Goal: Information Seeking & Learning: Learn about a topic

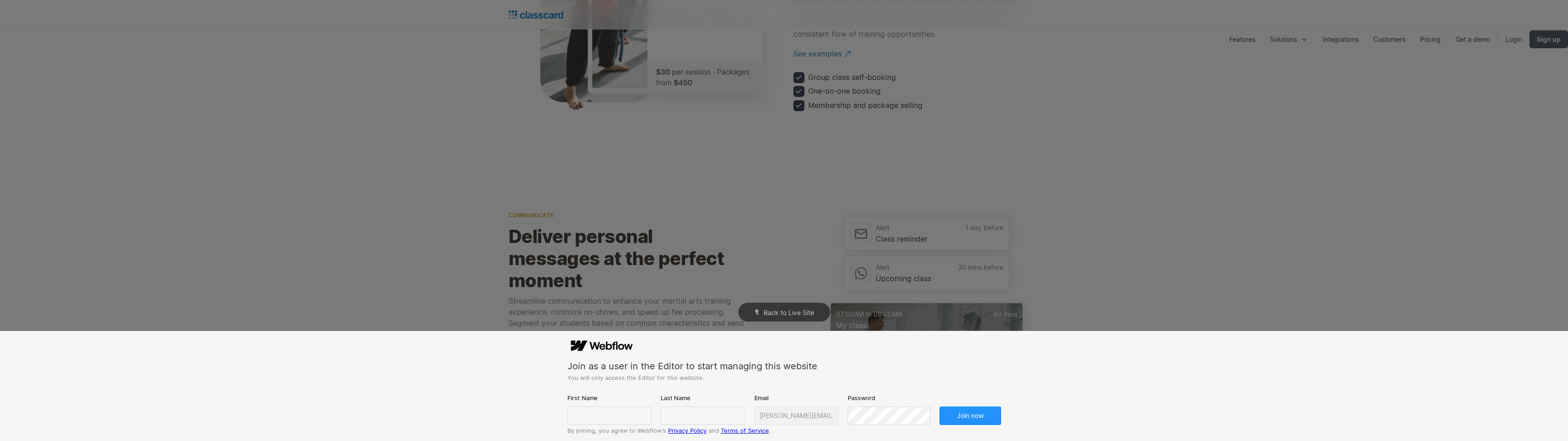
scroll to position [1597, 0]
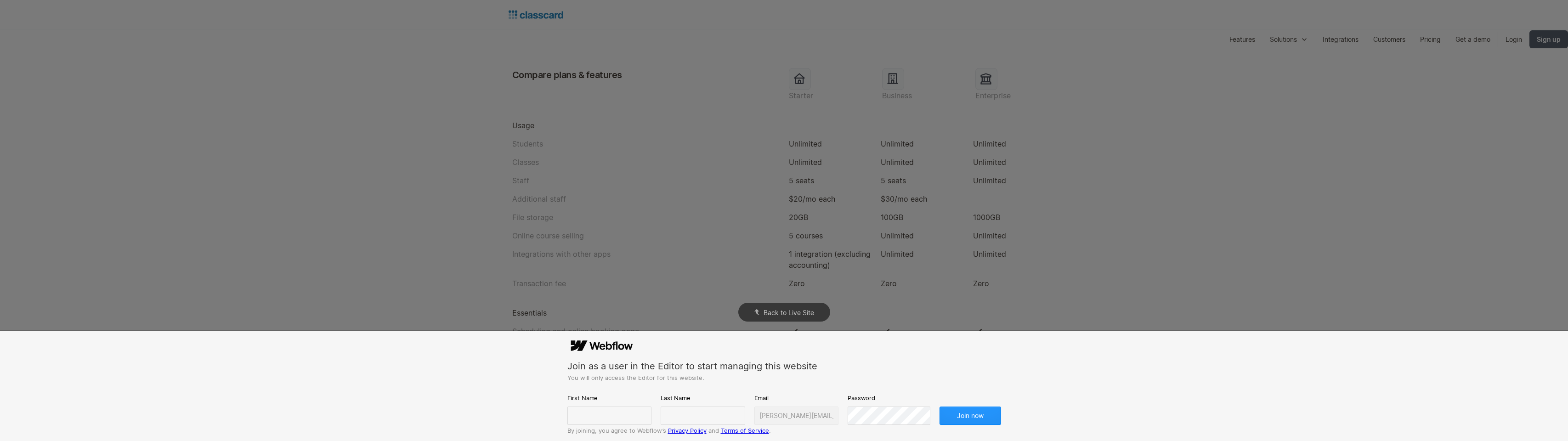
scroll to position [1163, 0]
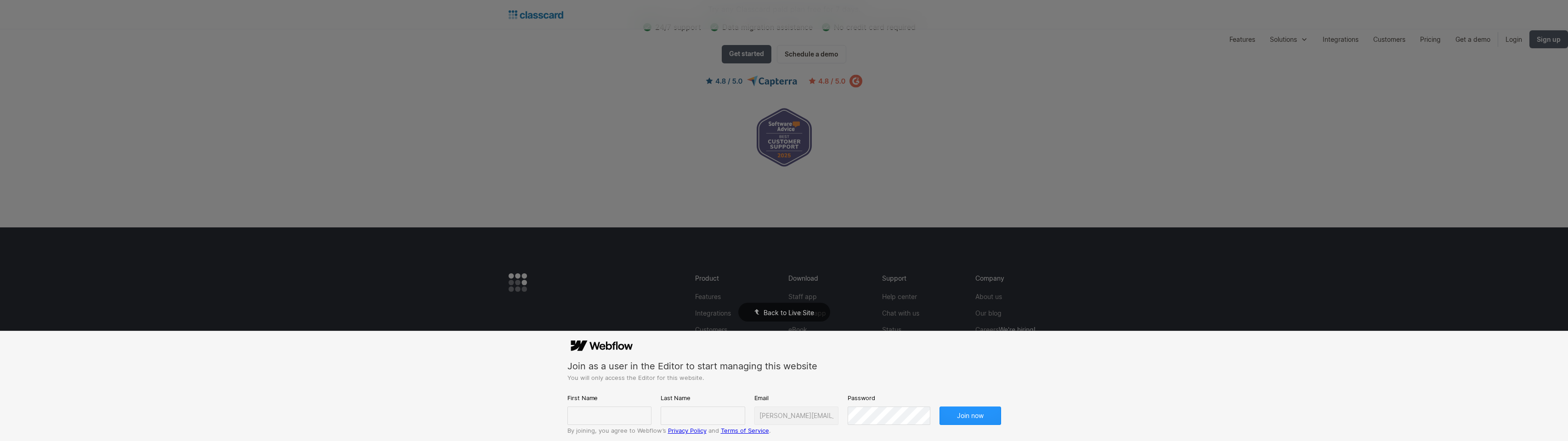
scroll to position [1300, 0]
